Goal: Transaction & Acquisition: Purchase product/service

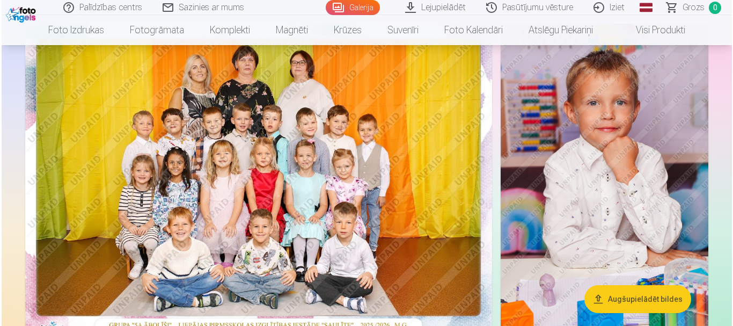
scroll to position [107, 0]
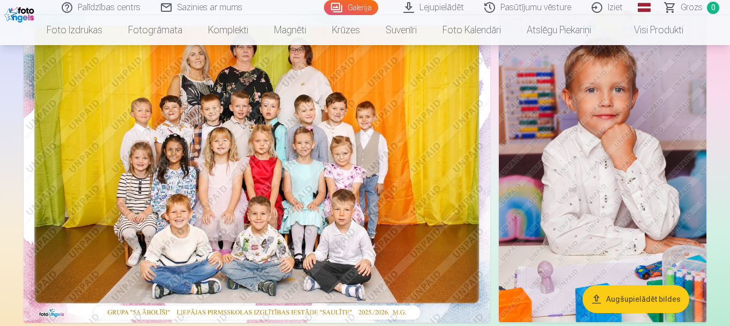
click at [232, 46] on img at bounding box center [257, 167] width 467 height 312
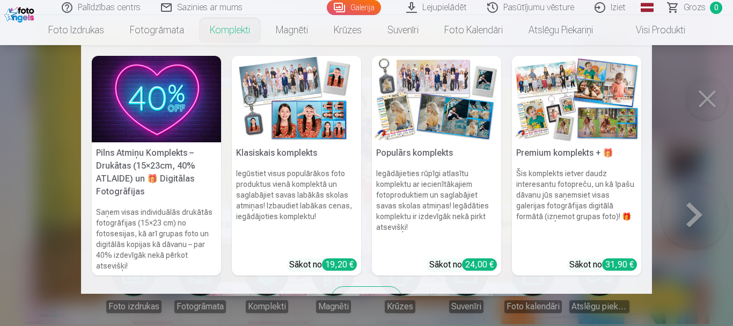
click at [230, 37] on link "Komplekti" at bounding box center [230, 30] width 66 height 30
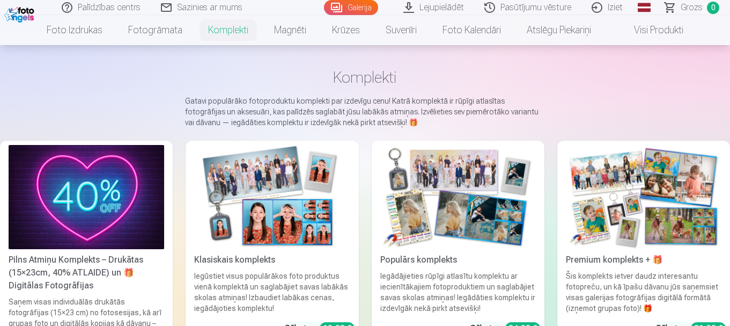
scroll to position [107, 0]
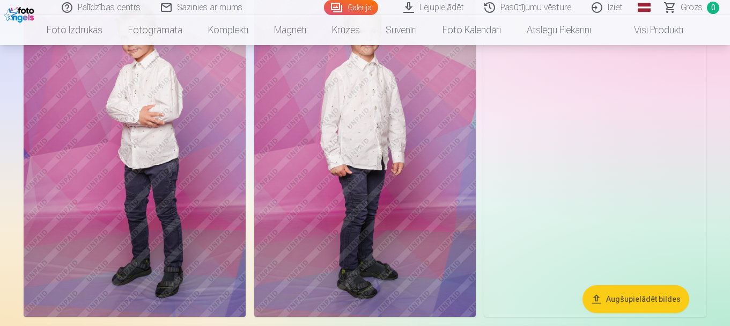
scroll to position [6547, 0]
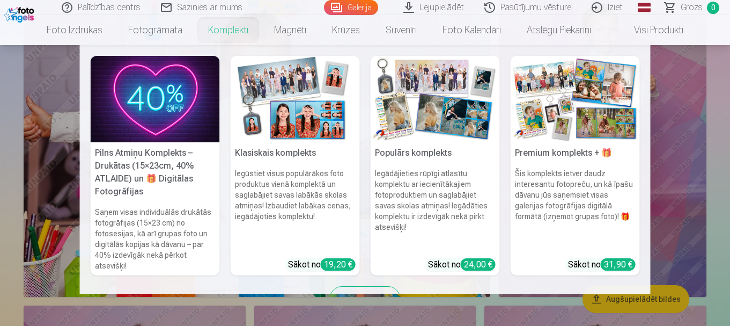
click at [218, 31] on link "Komplekti" at bounding box center [228, 30] width 66 height 30
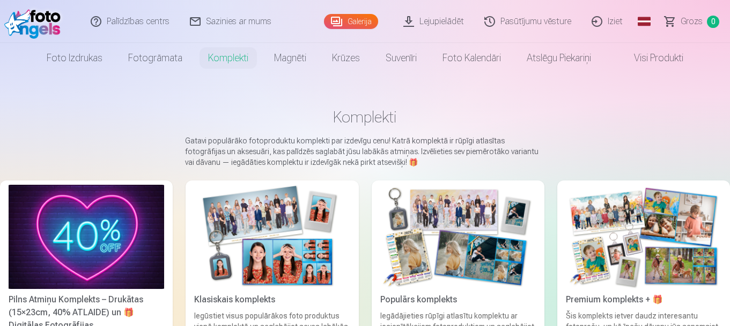
click at [307, 229] on img at bounding box center [272, 237] width 156 height 104
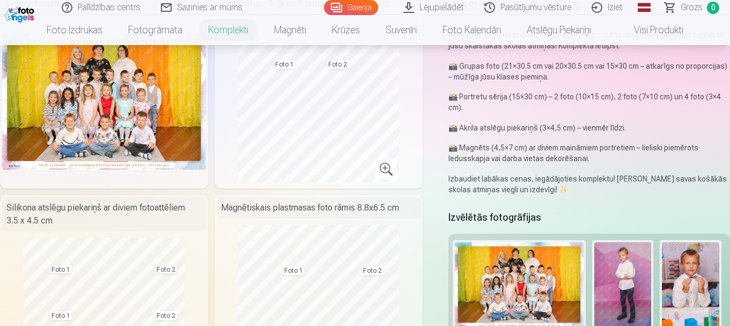
scroll to position [107, 0]
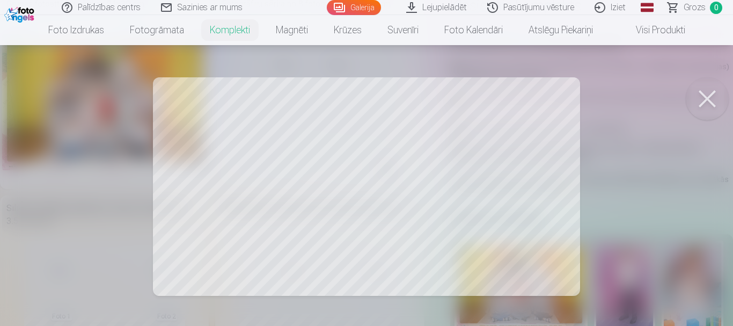
click at [278, 186] on div at bounding box center [366, 163] width 733 height 326
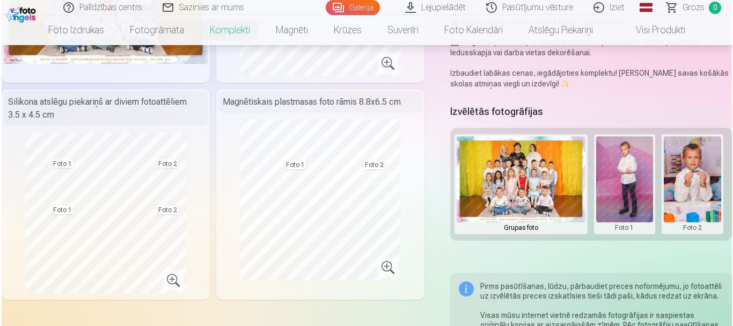
scroll to position [215, 0]
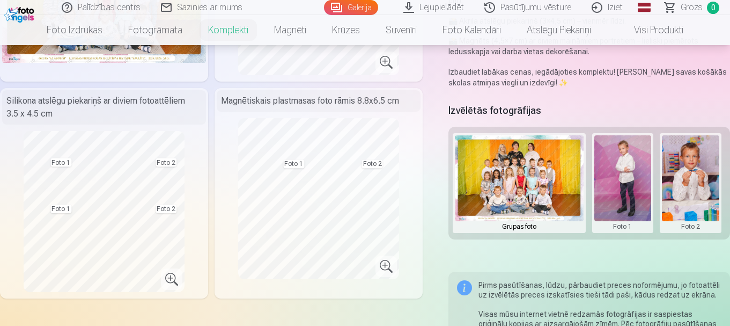
click at [516, 113] on h5 "Izvēlētās fotogrāfijas" at bounding box center [495, 110] width 93 height 15
click at [624, 192] on button at bounding box center [623, 183] width 57 height 96
click at [650, 289] on div at bounding box center [365, 163] width 730 height 326
click at [634, 207] on button at bounding box center [623, 183] width 57 height 96
click at [625, 189] on button "Nomainiet foto" at bounding box center [622, 183] width 87 height 30
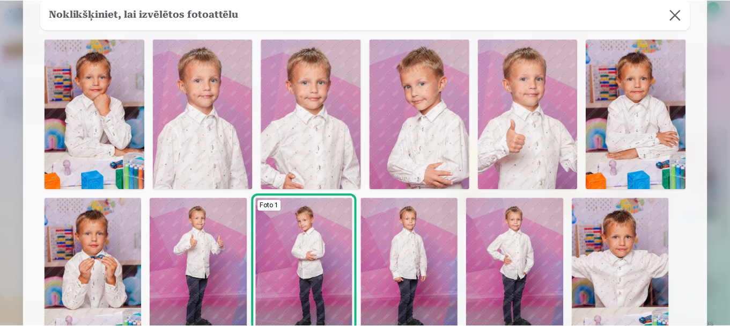
scroll to position [69, 0]
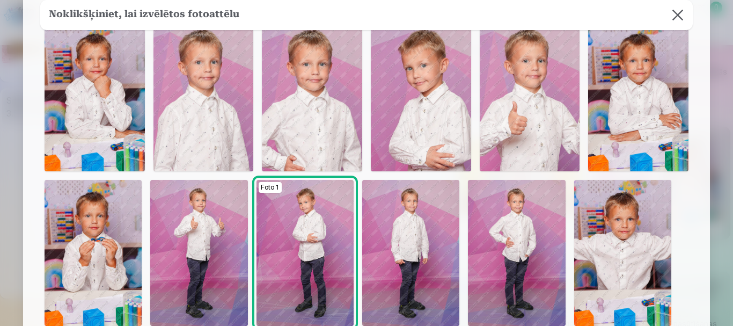
click at [233, 276] on img at bounding box center [198, 253] width 97 height 146
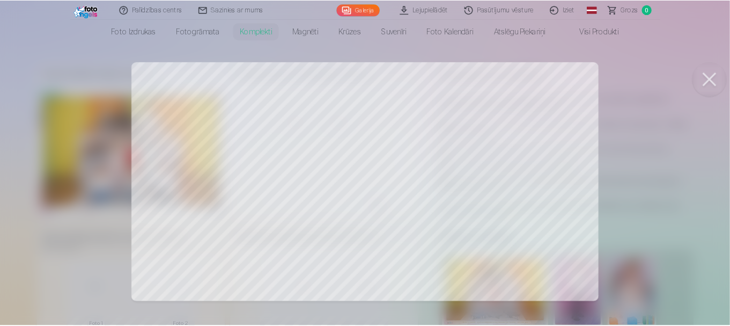
scroll to position [19, 0]
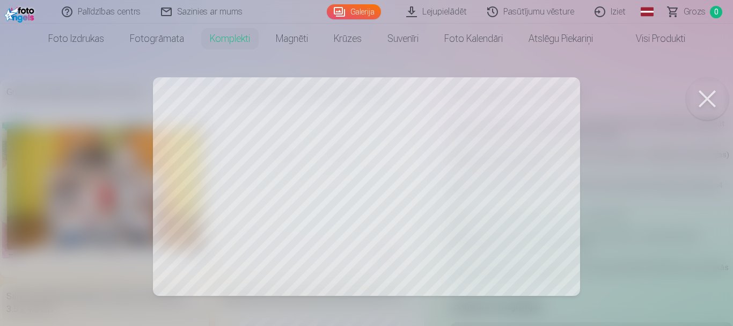
click at [693, 90] on button at bounding box center [707, 98] width 43 height 43
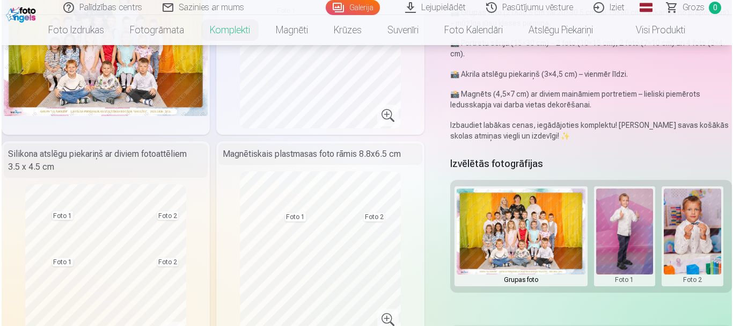
scroll to position [180, 0]
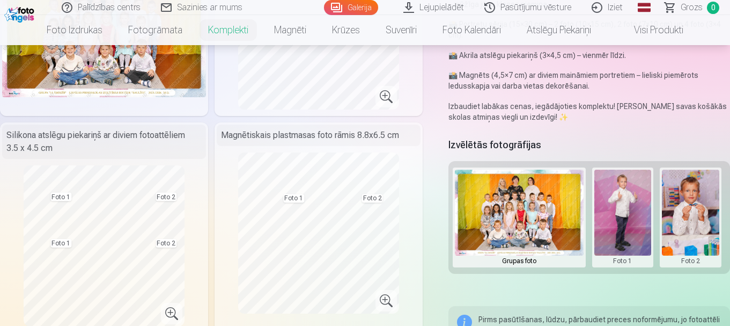
click at [621, 203] on button at bounding box center [623, 218] width 57 height 96
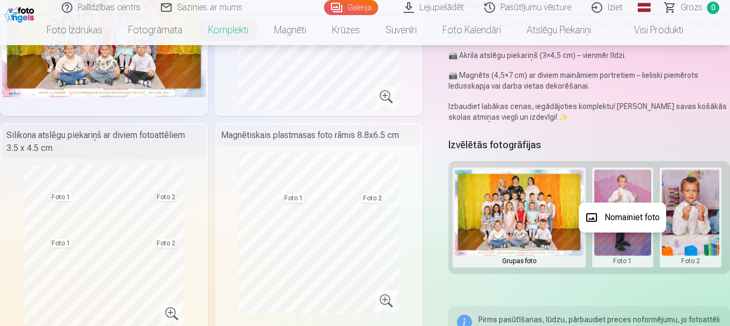
click at [621, 215] on button "Nomainiet foto" at bounding box center [622, 217] width 87 height 30
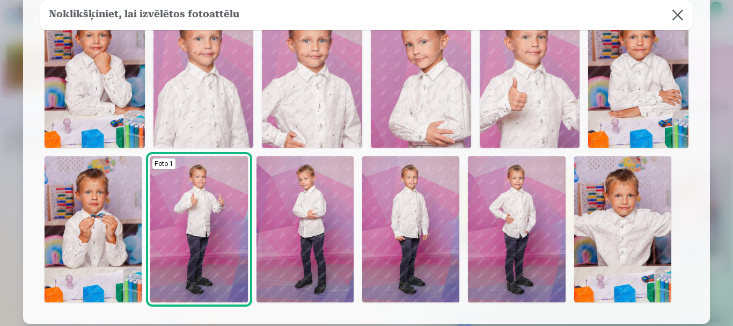
scroll to position [107, 0]
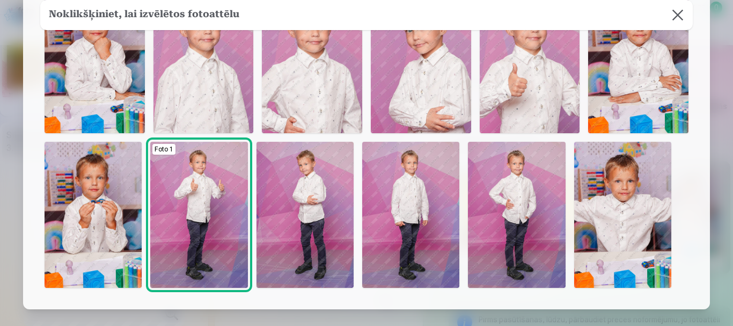
click at [327, 214] on img at bounding box center [304, 215] width 97 height 146
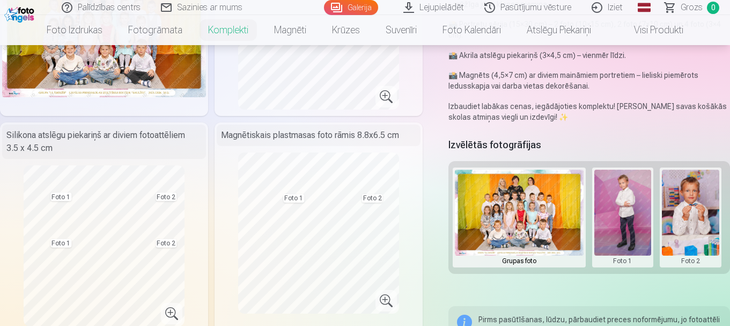
click at [643, 218] on button at bounding box center [623, 218] width 57 height 96
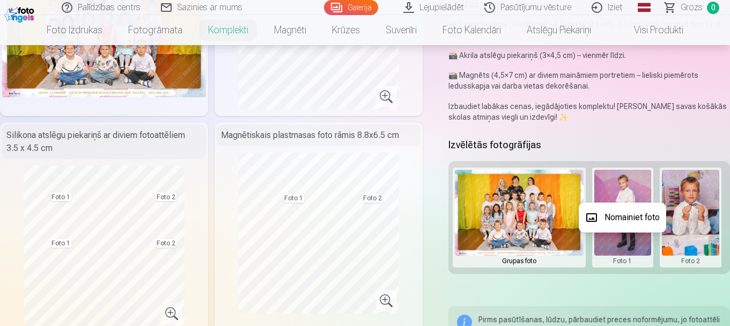
click at [627, 221] on button "Nomainiet foto" at bounding box center [622, 217] width 87 height 30
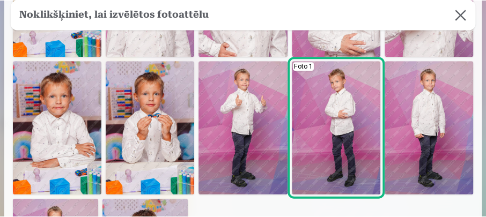
scroll to position [115, 0]
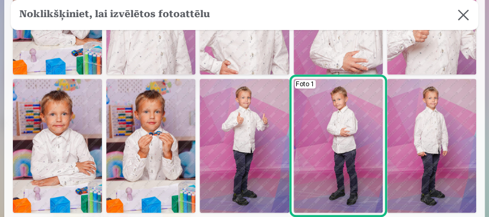
click at [347, 150] on img at bounding box center [338, 146] width 89 height 134
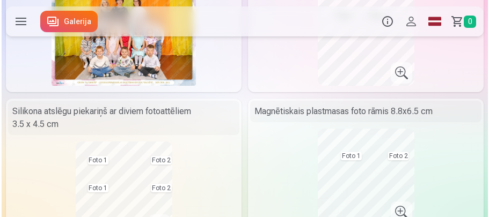
scroll to position [634, 0]
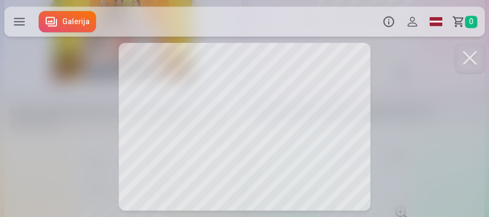
click at [469, 53] on button at bounding box center [469, 58] width 30 height 30
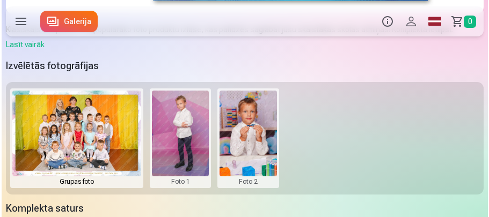
scroll to position [382, 0]
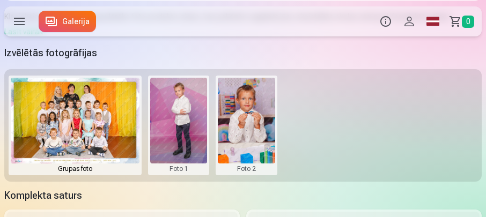
click at [254, 141] on button at bounding box center [246, 126] width 57 height 96
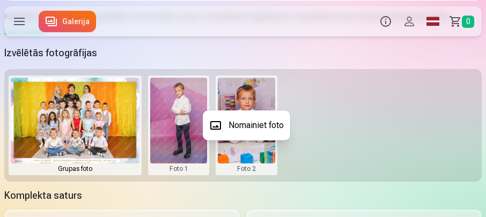
click at [251, 128] on button "Nomainiet foto" at bounding box center [246, 126] width 87 height 30
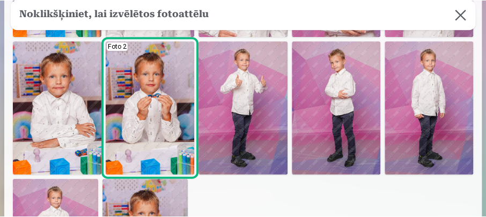
scroll to position [143, 0]
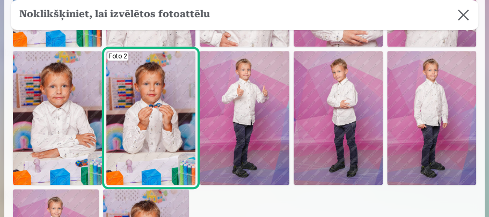
click at [128, 116] on img at bounding box center [150, 118] width 89 height 134
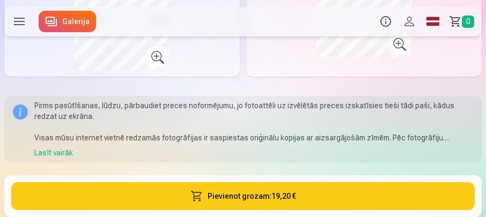
scroll to position [811, 0]
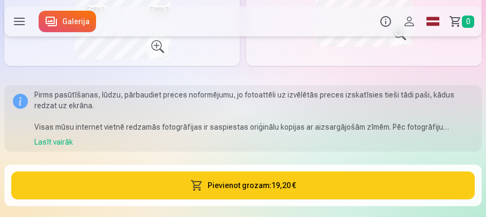
click at [181, 176] on button "Pievienot grozam : 19,20 €" at bounding box center [243, 186] width 464 height 28
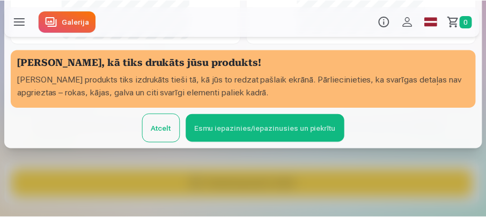
scroll to position [329, 0]
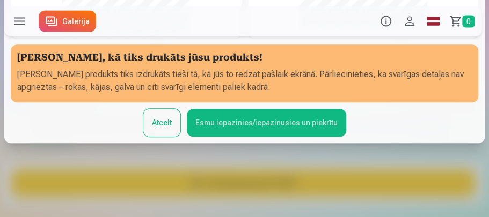
click at [200, 131] on button "Esmu iepazinies/iepazinusies un piekrītu" at bounding box center [266, 123] width 159 height 28
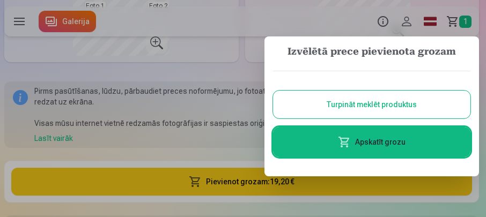
scroll to position [815, 0]
click at [297, 106] on button "Turpināt meklēt produktus" at bounding box center [374, 105] width 197 height 28
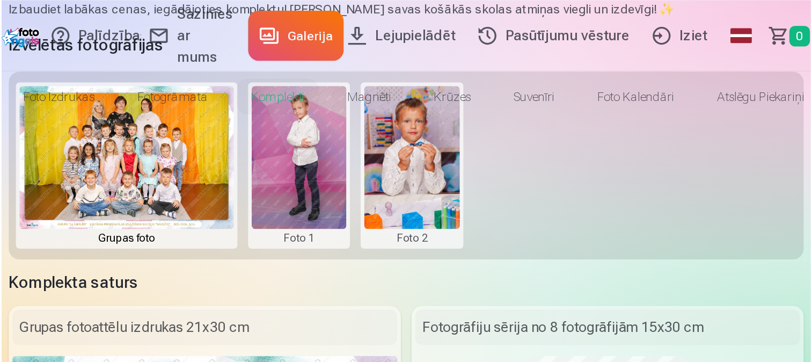
scroll to position [0, 0]
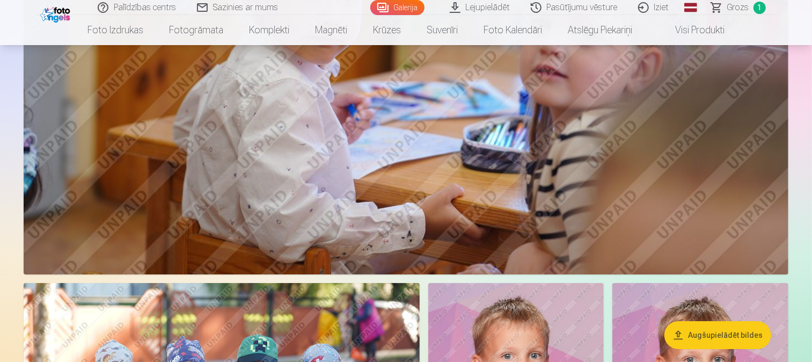
scroll to position [2504, 0]
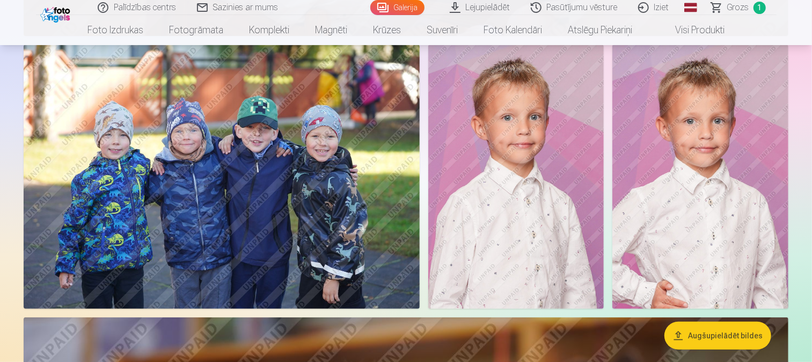
click at [341, 221] on img at bounding box center [222, 177] width 396 height 264
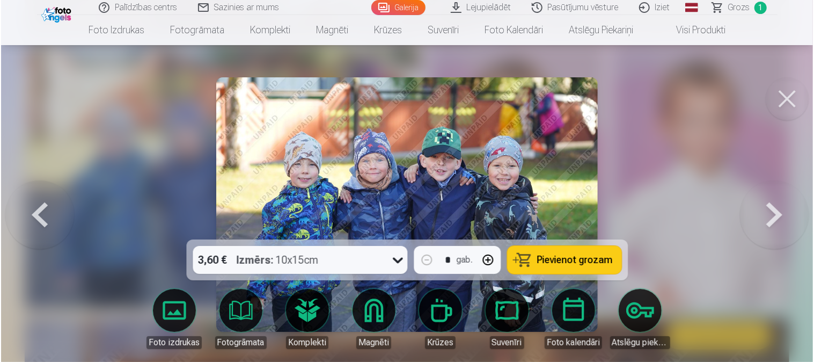
scroll to position [2510, 0]
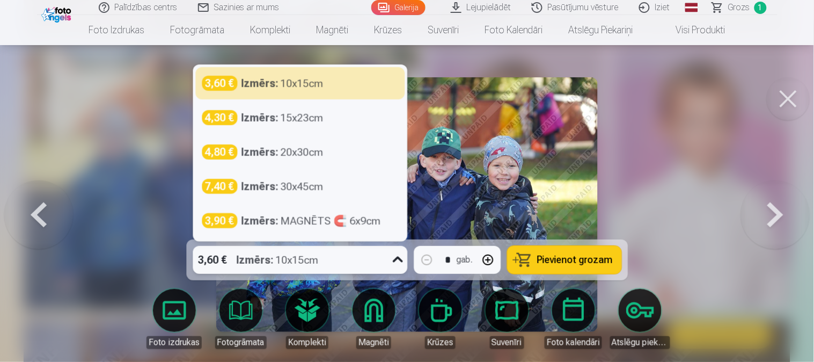
click at [400, 263] on icon at bounding box center [397, 259] width 17 height 17
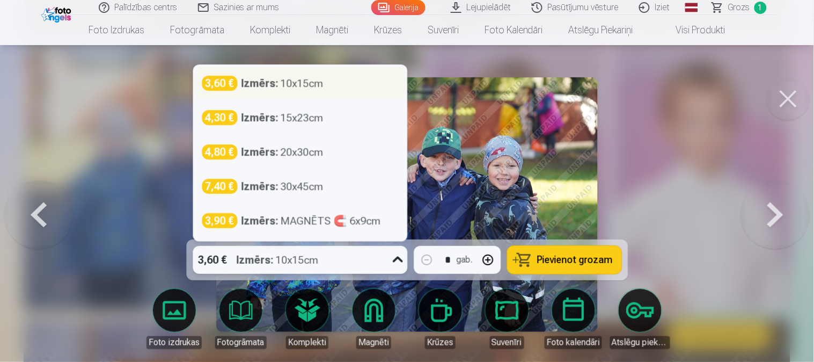
click at [283, 79] on div "Izmērs : 10x15cm" at bounding box center [282, 83] width 82 height 15
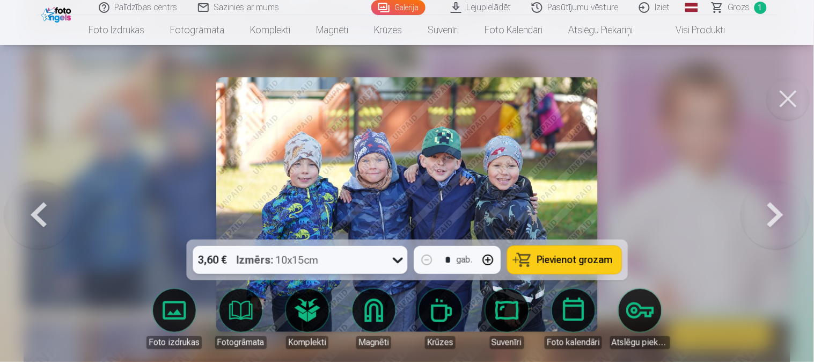
click at [602, 265] on span "Pievienot grozam" at bounding box center [575, 260] width 76 height 10
click at [730, 93] on button at bounding box center [788, 98] width 43 height 43
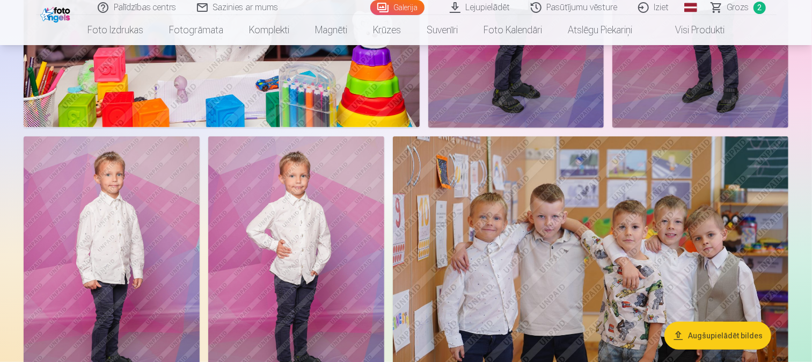
scroll to position [7632, 0]
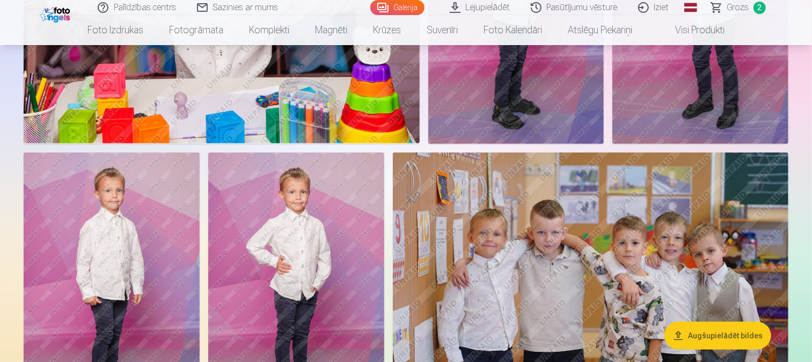
click at [553, 281] on img at bounding box center [591, 283] width 396 height 263
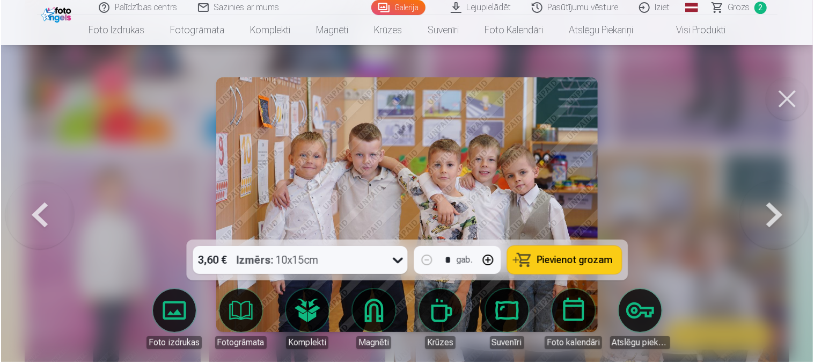
scroll to position [7654, 0]
click at [524, 260] on button "Pievienot grozam" at bounding box center [564, 260] width 114 height 28
click at [730, 89] on button at bounding box center [788, 98] width 43 height 43
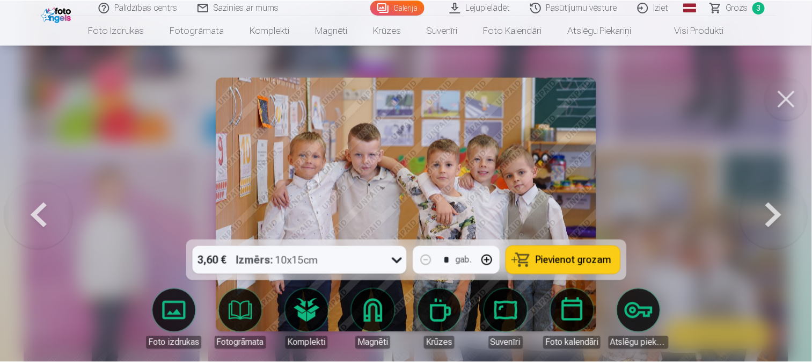
scroll to position [7632, 0]
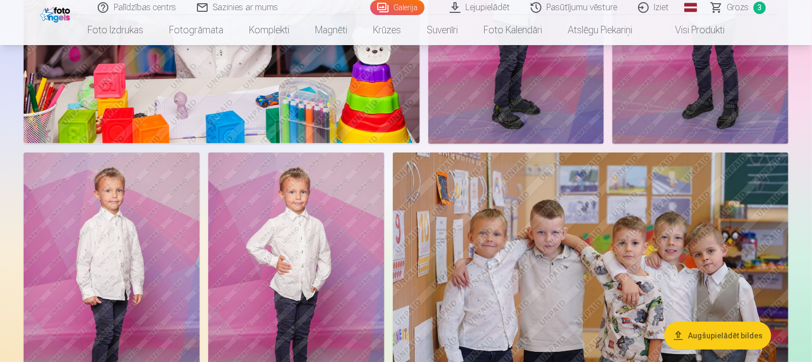
click at [730, 12] on span "Grozs" at bounding box center [738, 7] width 22 height 13
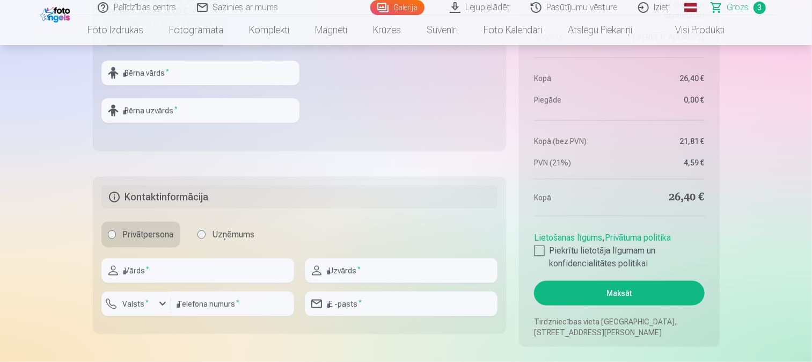
scroll to position [715, 0]
click at [539, 256] on label "Piekrītu lietotāja līgumam un konfidencialitātes politikai" at bounding box center [619, 258] width 170 height 26
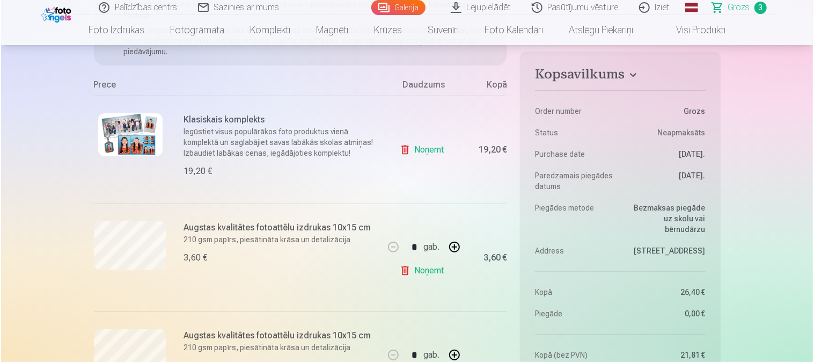
scroll to position [179, 0]
click at [200, 124] on h6 "Klasiskais komplekts" at bounding box center [280, 120] width 194 height 13
click at [151, 129] on img at bounding box center [129, 135] width 64 height 43
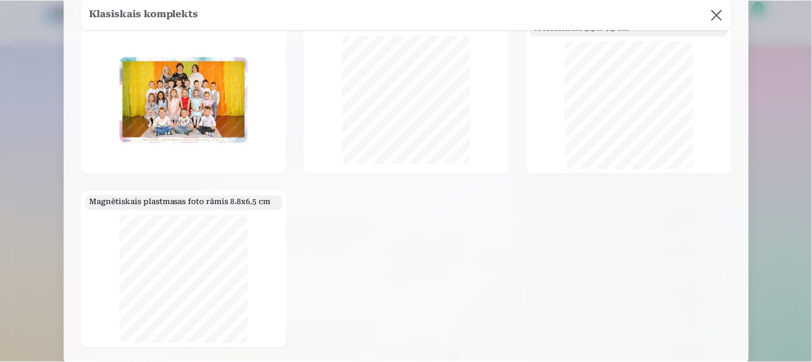
scroll to position [60, 0]
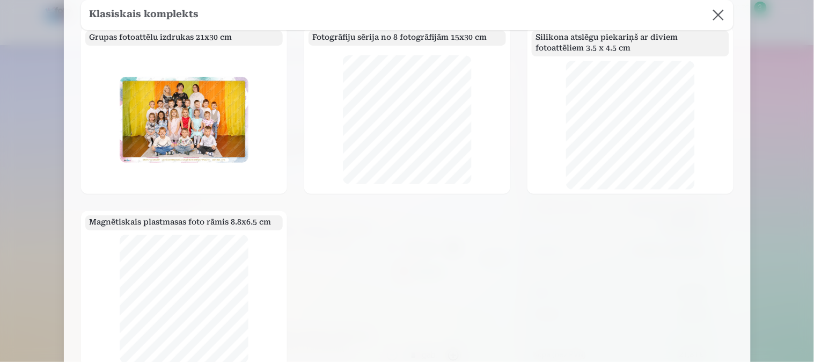
click at [715, 12] on button at bounding box center [718, 15] width 30 height 30
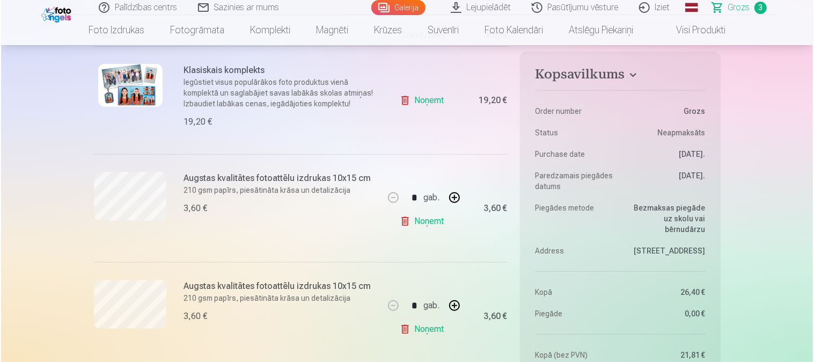
scroll to position [119, 0]
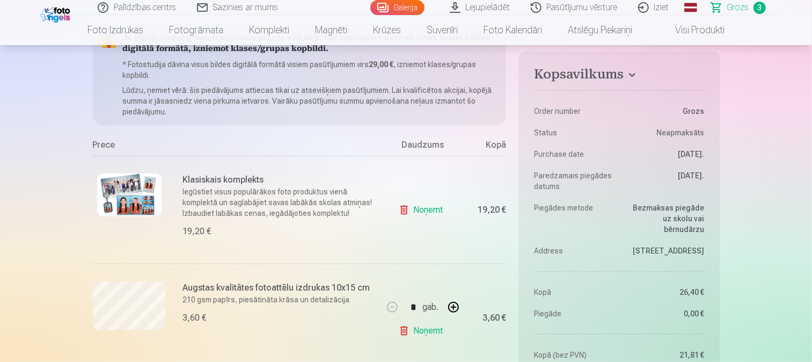
click at [148, 190] on img at bounding box center [129, 194] width 64 height 43
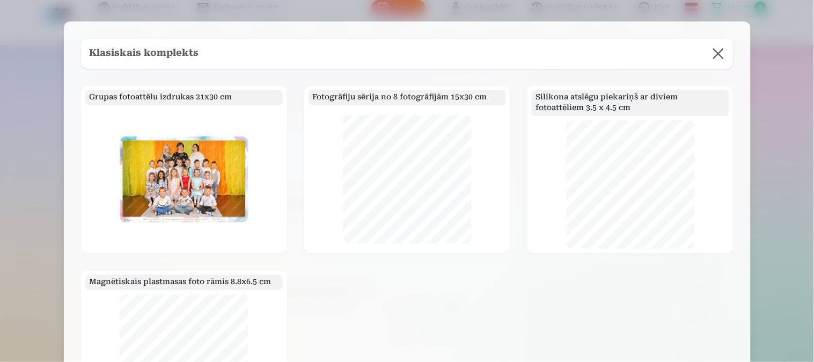
scroll to position [60, 0]
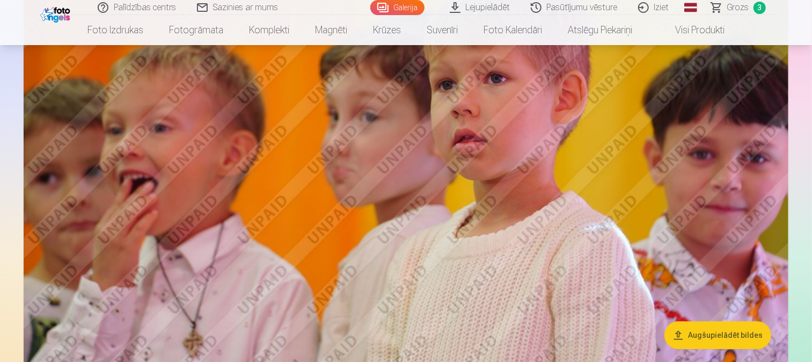
scroll to position [4241, 0]
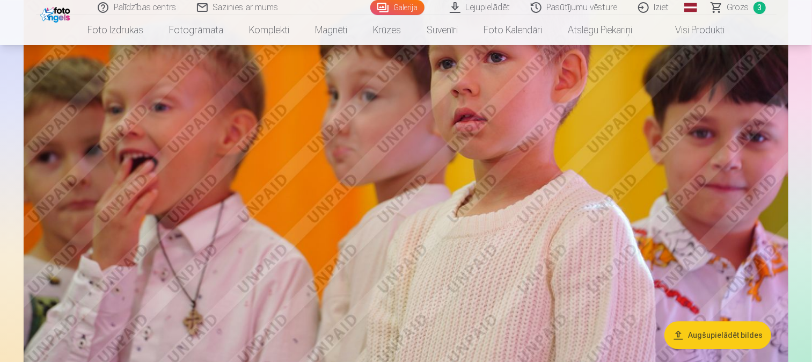
click at [730, 4] on span "Grozs" at bounding box center [738, 7] width 22 height 13
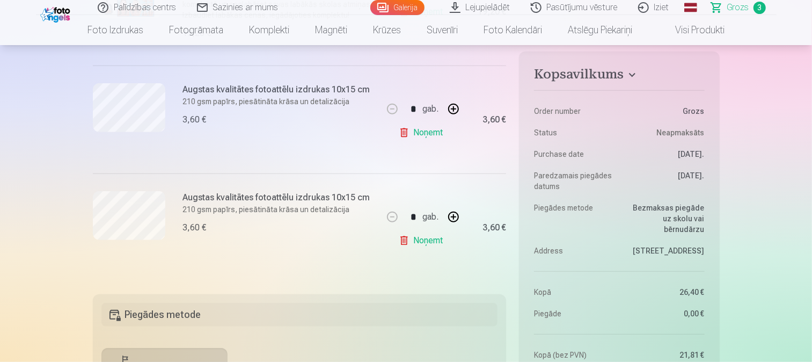
scroll to position [298, 0]
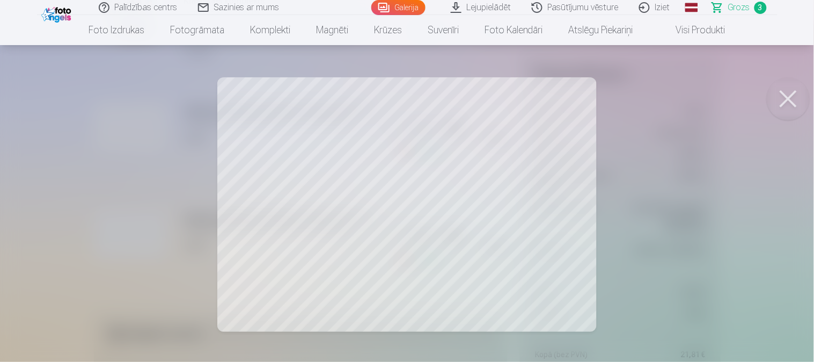
click at [730, 105] on button at bounding box center [788, 98] width 43 height 43
click at [730, 94] on button at bounding box center [788, 98] width 43 height 43
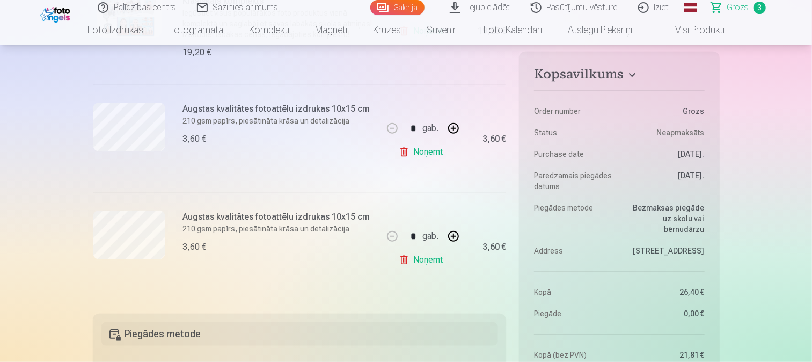
click at [194, 109] on h6 "Augstas kvalitātes fotoattēlu izdrukas 10x15 cm" at bounding box center [280, 108] width 194 height 13
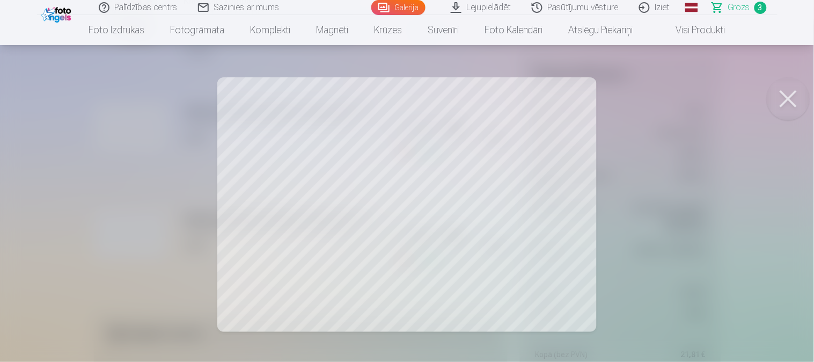
click at [730, 84] on button at bounding box center [788, 98] width 43 height 43
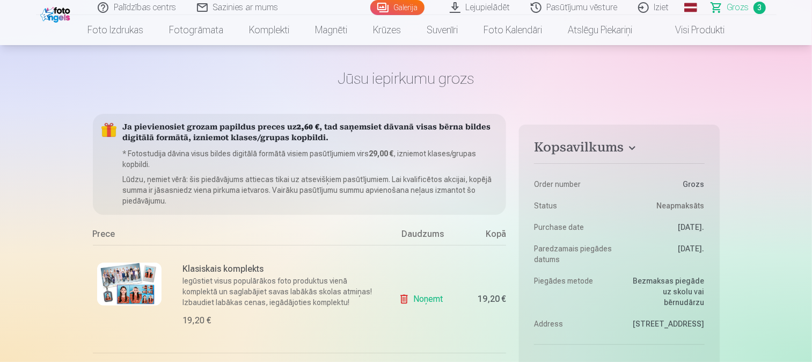
scroll to position [60, 0]
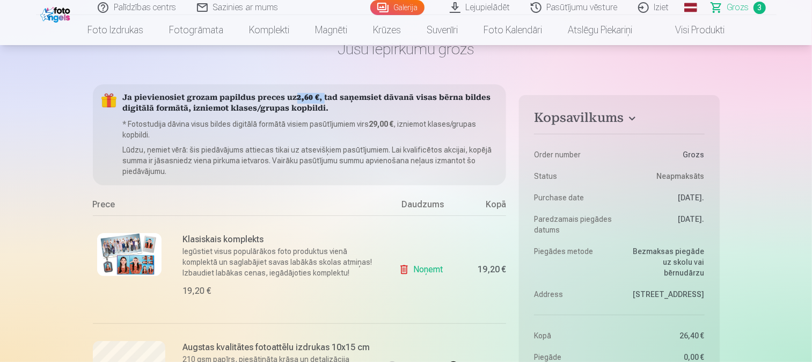
drag, startPoint x: 298, startPoint y: 98, endPoint x: 322, endPoint y: 99, distance: 24.2
click at [322, 99] on h5 "Ja pievienosiet grozam papildus preces uz 2,60 € , tad saņemsiet dāvanā visas b…" at bounding box center [310, 103] width 375 height 21
click at [342, 105] on h5 "Ja pievienosiet grozam papildus preces uz 2,60 € , tad saņemsiet dāvanā visas b…" at bounding box center [310, 103] width 375 height 21
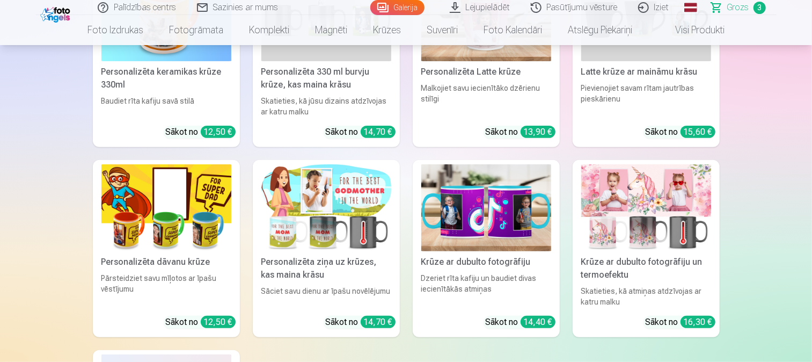
scroll to position [2385, 0]
